Goal: Task Accomplishment & Management: Use online tool/utility

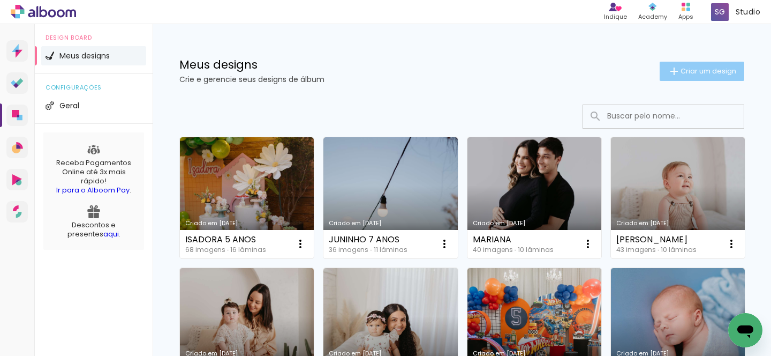
click at [680, 74] on span "Criar um design" at bounding box center [708, 70] width 56 height 7
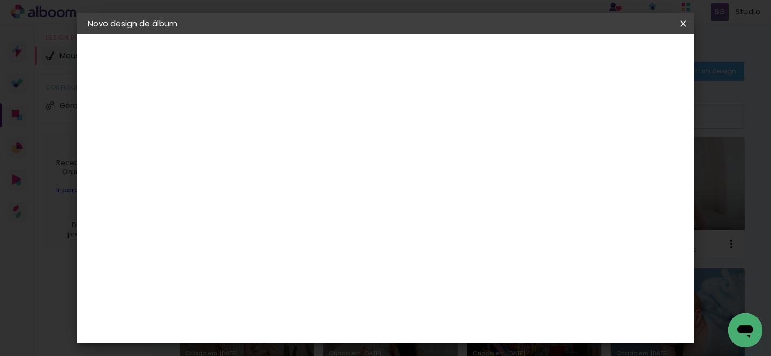
click at [263, 147] on input at bounding box center [263, 143] width 0 height 17
type input "[PERSON_NAME] 1 ANO"
type paper-input "[PERSON_NAME] 1 ANO"
click at [373, 57] on paper-button "Avançar" at bounding box center [346, 57] width 52 height 18
click at [254, 205] on input at bounding box center [290, 203] width 108 height 13
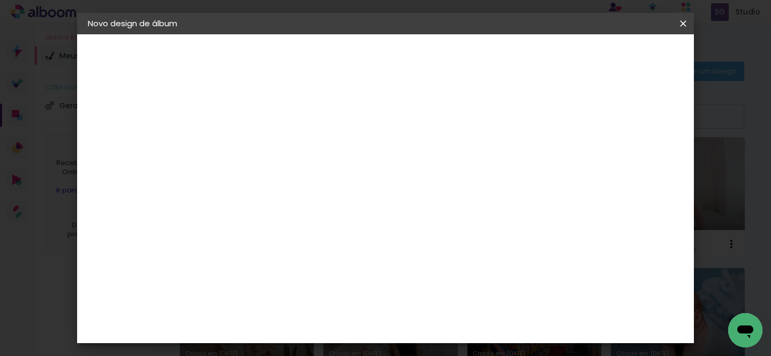
type input "GRAFI"
type paper-input "GRAFI"
click at [281, 282] on div "Grafis" at bounding box center [268, 286] width 25 height 9
click at [0, 0] on slot "Avançar" at bounding box center [0, 0] width 0 height 0
click at [305, 178] on input "text" at bounding box center [284, 186] width 42 height 17
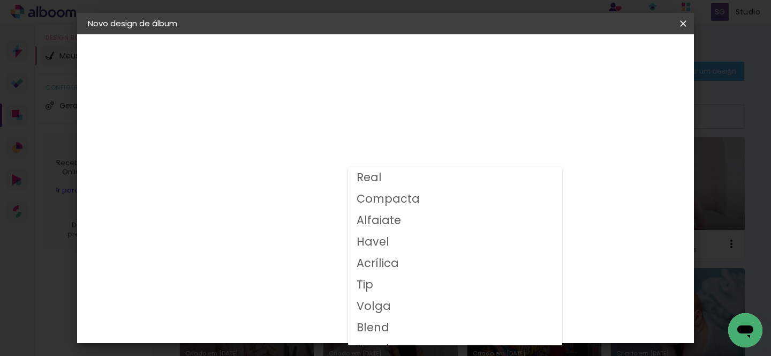
click at [411, 303] on paper-item "Volga" at bounding box center [455, 306] width 214 height 21
type input "Volga"
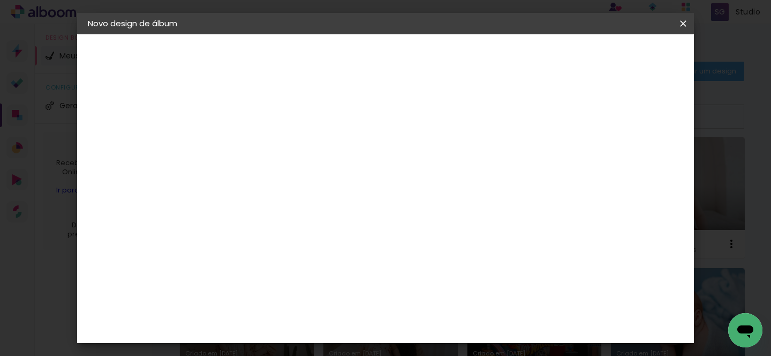
scroll to position [185, 0]
click at [335, 303] on span "20x20" at bounding box center [310, 317] width 50 height 28
click at [437, 63] on paper-button "Avançar" at bounding box center [411, 57] width 52 height 18
click at [424, 118] on div at bounding box center [419, 116] width 10 height 10
type paper-checkbox "on"
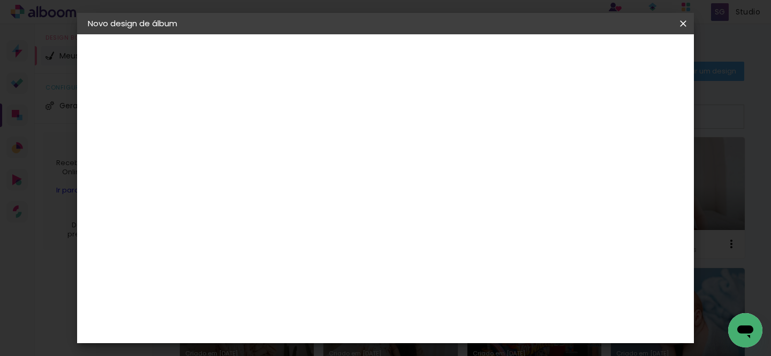
scroll to position [24, 0]
click at [485, 54] on span "Iniciar design" at bounding box center [466, 60] width 35 height 15
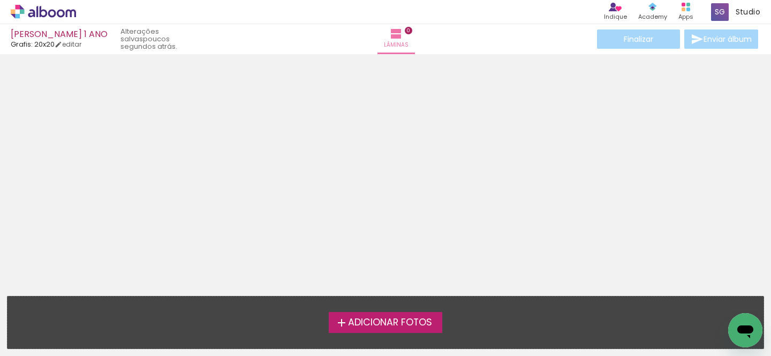
click at [387, 326] on span "Adicionar Fotos" at bounding box center [390, 322] width 84 height 10
click at [0, 0] on input "file" at bounding box center [0, 0] width 0 height 0
